Goal: Check status: Check status

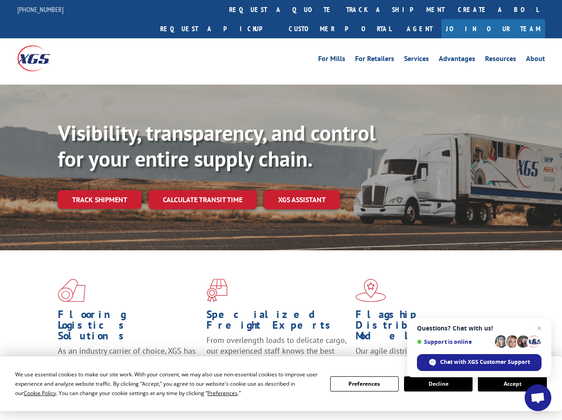
click at [281, 210] on div "Visibility, transparency, and control for your entire supply chain. Track shipm…" at bounding box center [310, 182] width 504 height 124
click at [31, 392] on span "Cookie Policy" at bounding box center [40, 393] width 32 height 8
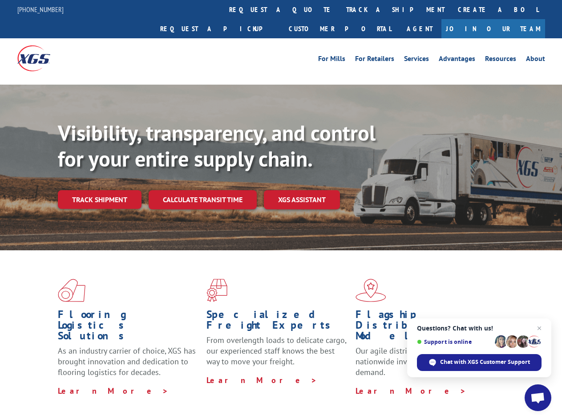
click at [214, 392] on div "Flooring Logistics Solutions As an industry carrier of choice, XGS has brought …" at bounding box center [281, 339] width 562 height 179
click at [364, 383] on div "Flooring Logistics Solutions As an industry carrier of choice, XGS has brought …" at bounding box center [281, 337] width 562 height 174
click at [438, 383] on div "Flooring Logistics Solutions As an industry carrier of choice, XGS has brought …" at bounding box center [281, 337] width 562 height 174
click at [512, 383] on div "Flooring Logistics Solutions As an industry carrier of choice, XGS has brought …" at bounding box center [281, 337] width 562 height 174
click at [281, 210] on div "Visibility, transparency, and control for your entire supply chain. Track shipm…" at bounding box center [310, 182] width 504 height 124
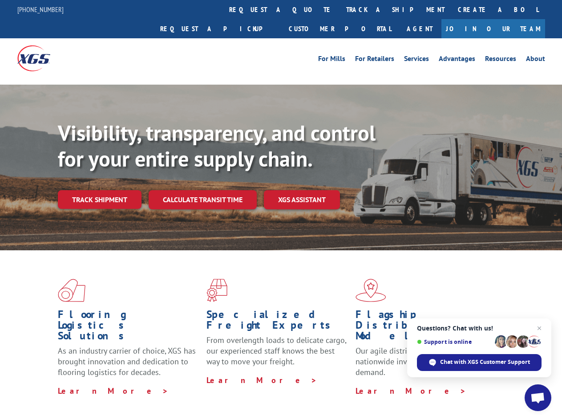
click at [339, 9] on link "track a shipment" at bounding box center [395, 9] width 112 height 19
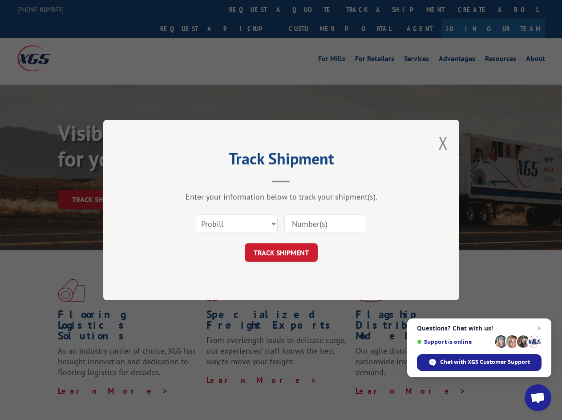
click at [366, 9] on div "Track Shipment Enter your information below to track your shipment(s). Select c…" at bounding box center [281, 210] width 562 height 420
